Goal: Task Accomplishment & Management: Manage account settings

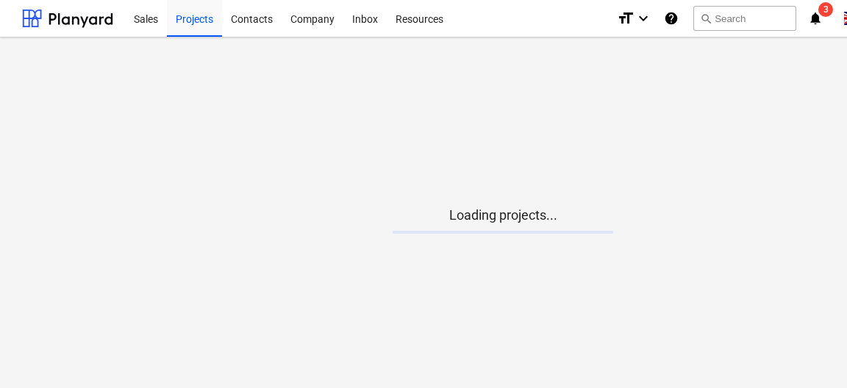
click at [334, 138] on main "Loading projects..." at bounding box center [503, 213] width 1006 height 351
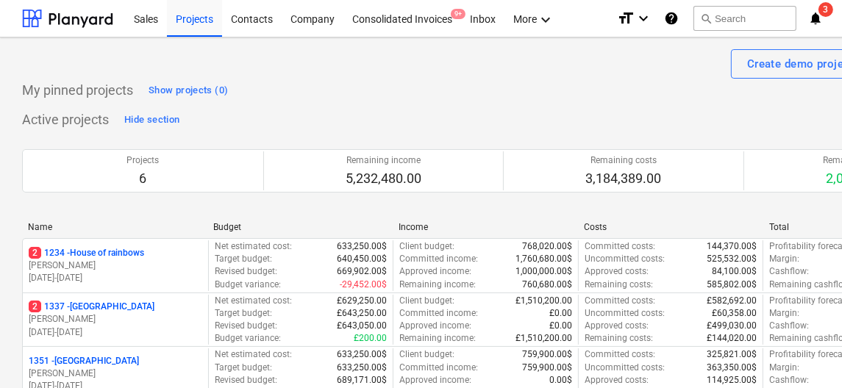
click at [691, 82] on div "My pinned projects Show projects (0)" at bounding box center [503, 91] width 962 height 24
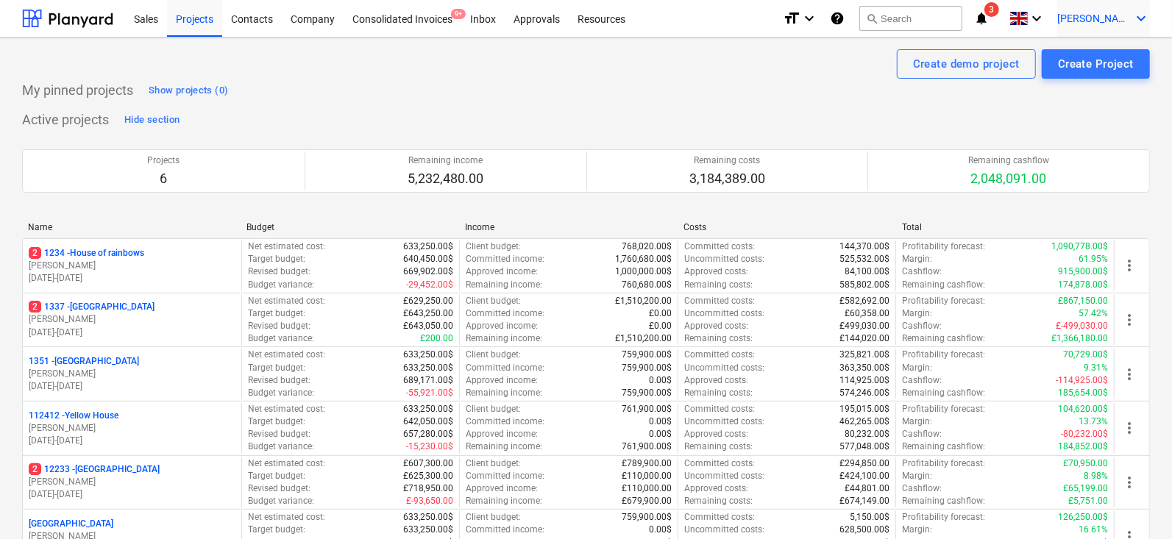
click at [847, 22] on span "[PERSON_NAME]" at bounding box center [1094, 19] width 74 height 12
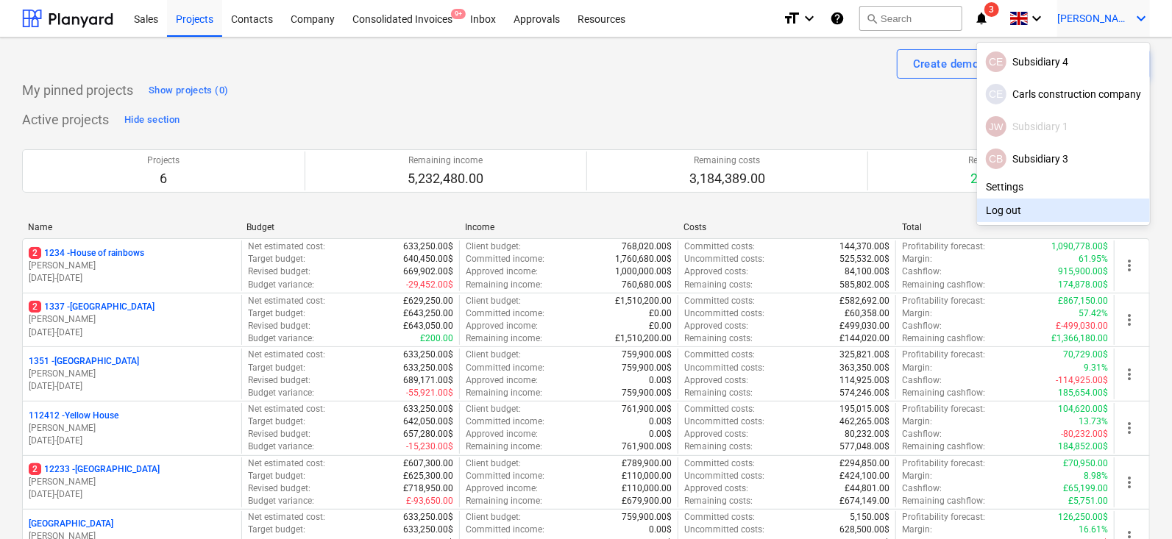
click at [847, 217] on div "Log out" at bounding box center [1063, 211] width 173 height 24
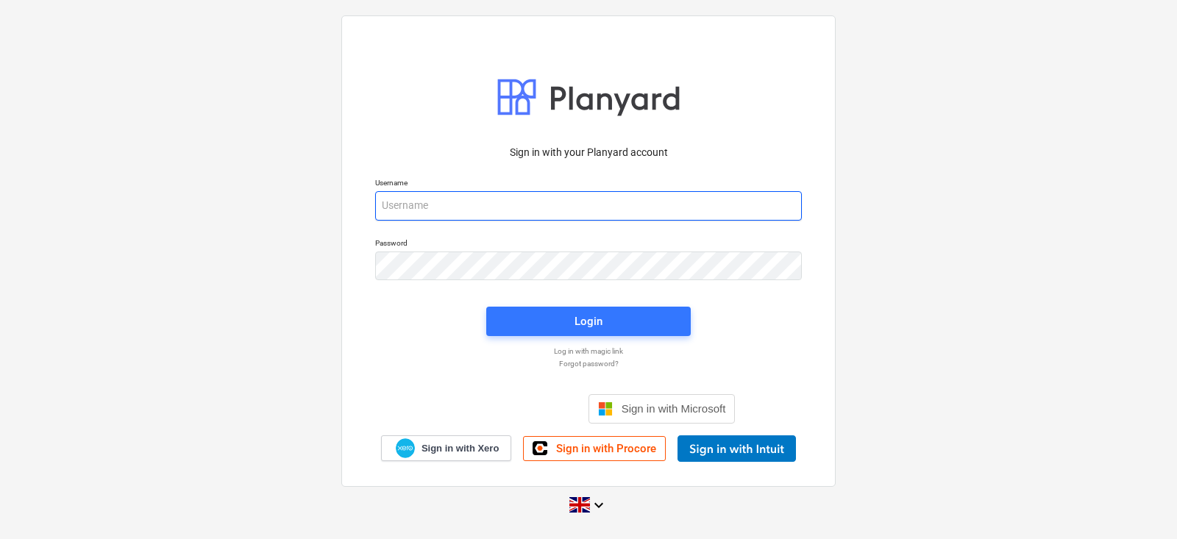
click at [455, 201] on input "email" at bounding box center [588, 205] width 427 height 29
type input "[PERSON_NAME][EMAIL_ADDRESS][DOMAIN_NAME]"
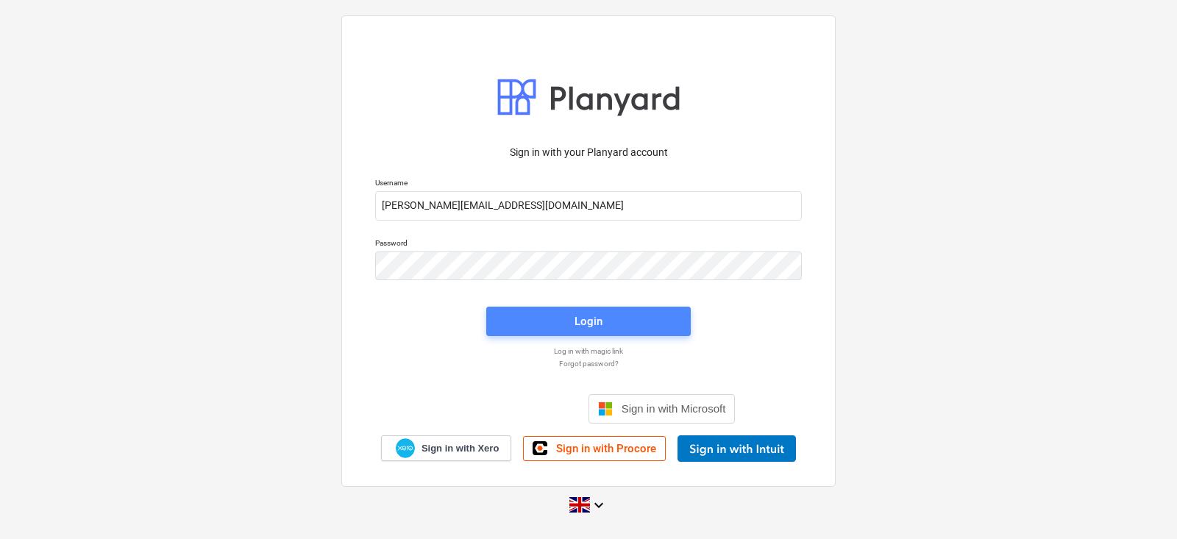
click at [561, 314] on span "Login" at bounding box center [588, 321] width 169 height 19
